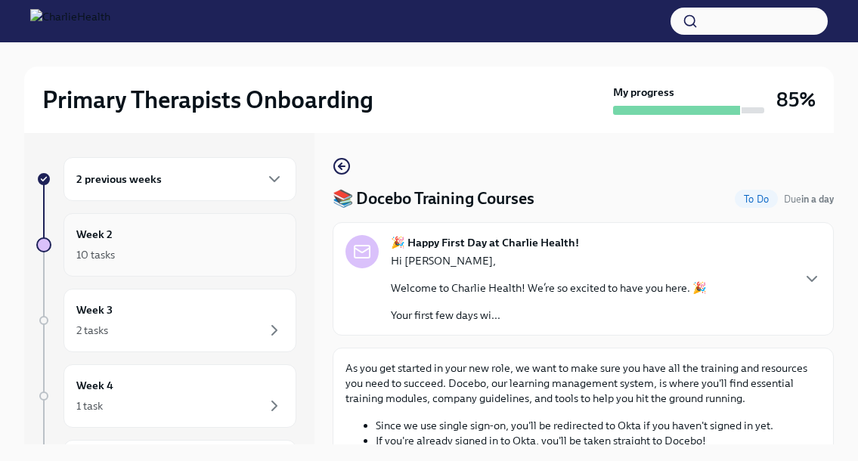
click at [96, 234] on h6 "Week 2" at bounding box center [94, 234] width 36 height 17
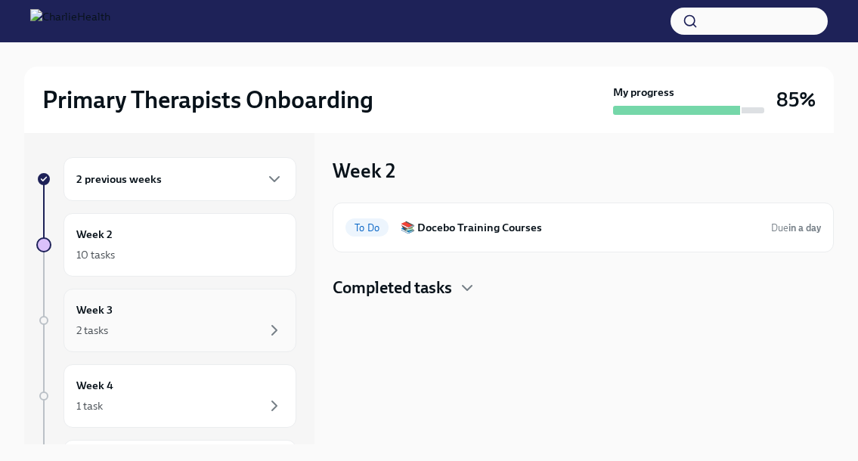
click at [173, 338] on div "2 tasks" at bounding box center [179, 330] width 207 height 18
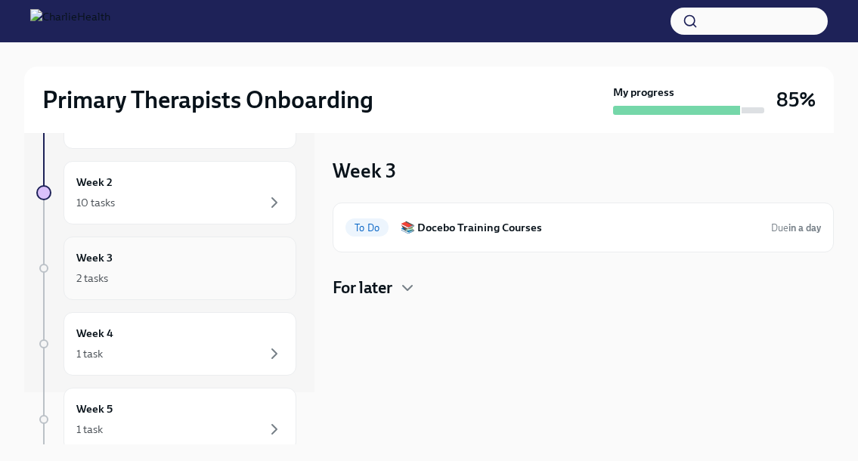
scroll to position [54, 0]
click at [173, 338] on div "Week 4 1 task" at bounding box center [179, 342] width 207 height 38
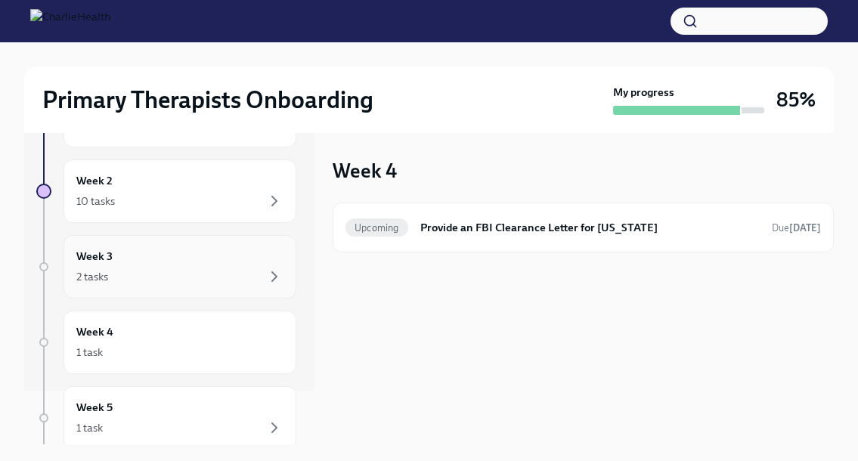
click at [260, 273] on div "2 tasks" at bounding box center [179, 277] width 207 height 18
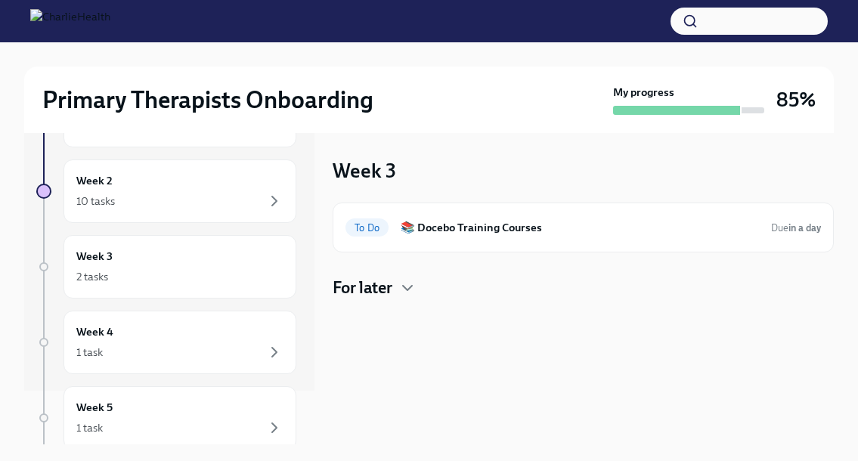
click at [398, 285] on div "For later" at bounding box center [583, 288] width 501 height 23
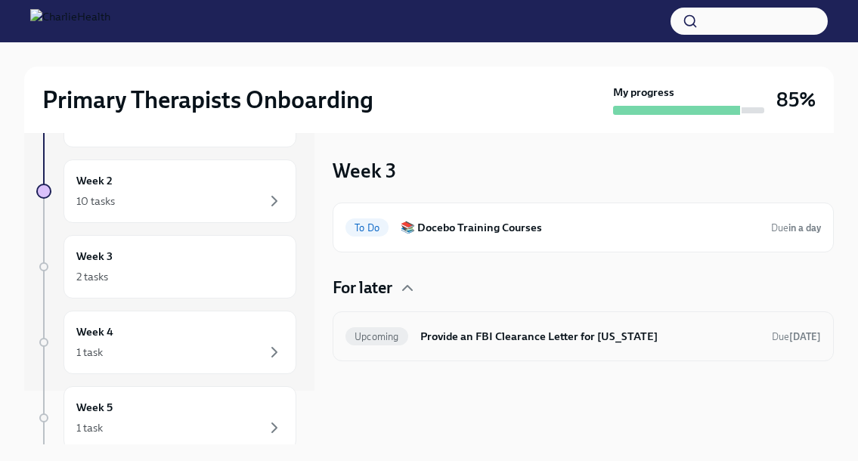
click at [430, 336] on h6 "Provide an FBI Clearance Letter for [US_STATE]" at bounding box center [589, 336] width 339 height 17
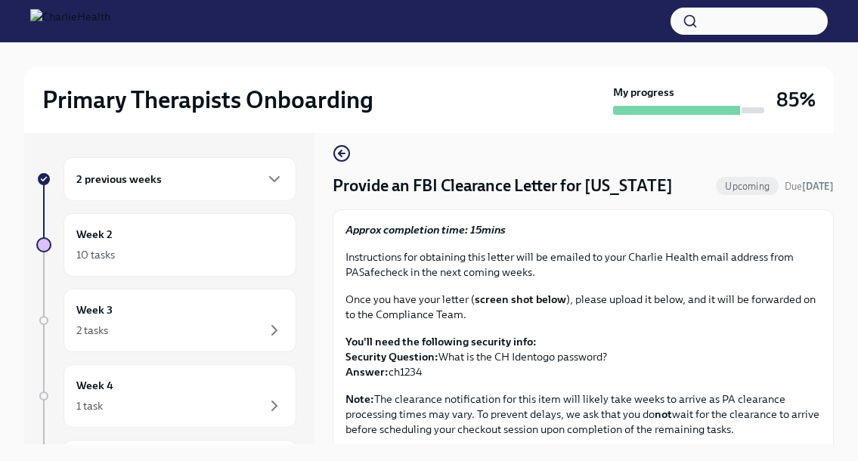
scroll to position [23, 0]
